Goal: Task Accomplishment & Management: Use online tool/utility

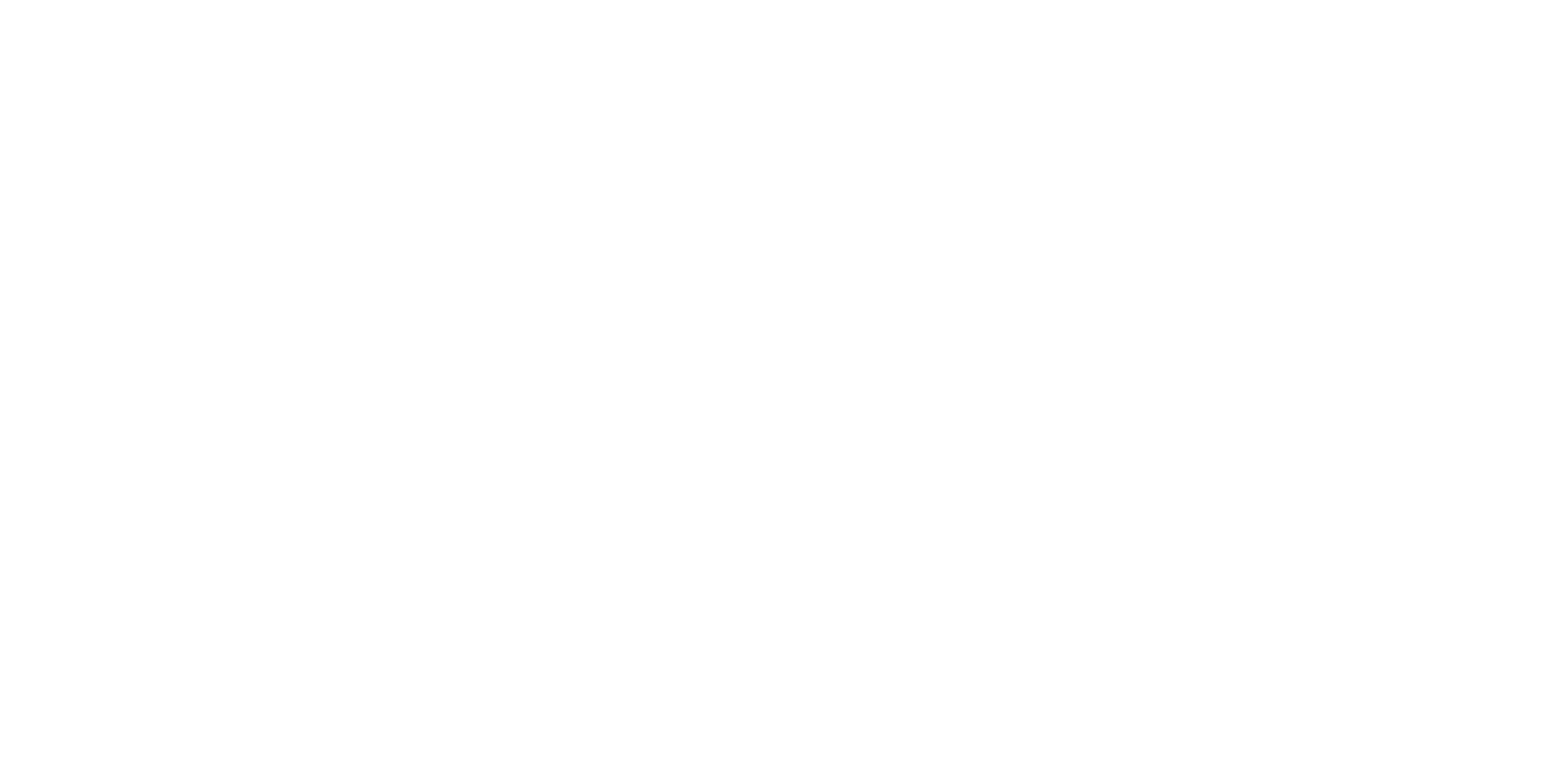
click at [859, 216] on div at bounding box center [784, 391] width 1568 height 782
